Goal: Task Accomplishment & Management: Manage account settings

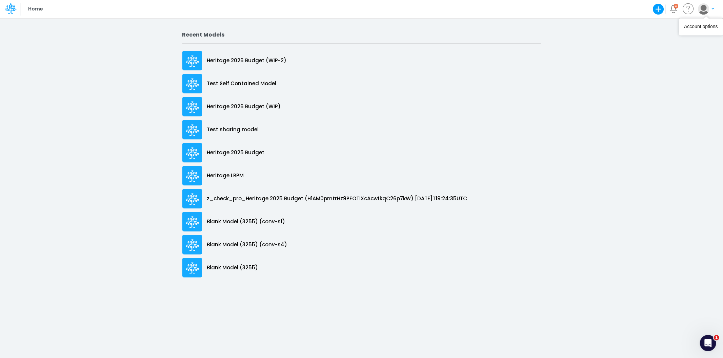
click at [704, 13] on img "button" at bounding box center [703, 8] width 11 height 11
click at [680, 39] on button "Log out" at bounding box center [678, 40] width 72 height 11
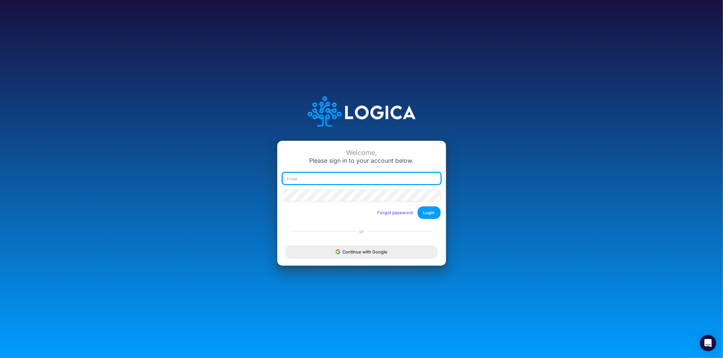
type input "leandro.castro+dm@logica.cloud"
type input "leandro.castro+rp@logica.cloud"
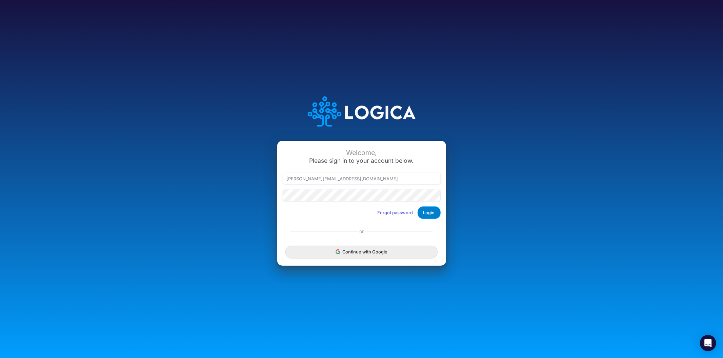
click at [424, 209] on button "Login" at bounding box center [428, 213] width 23 height 13
